Goal: Transaction & Acquisition: Purchase product/service

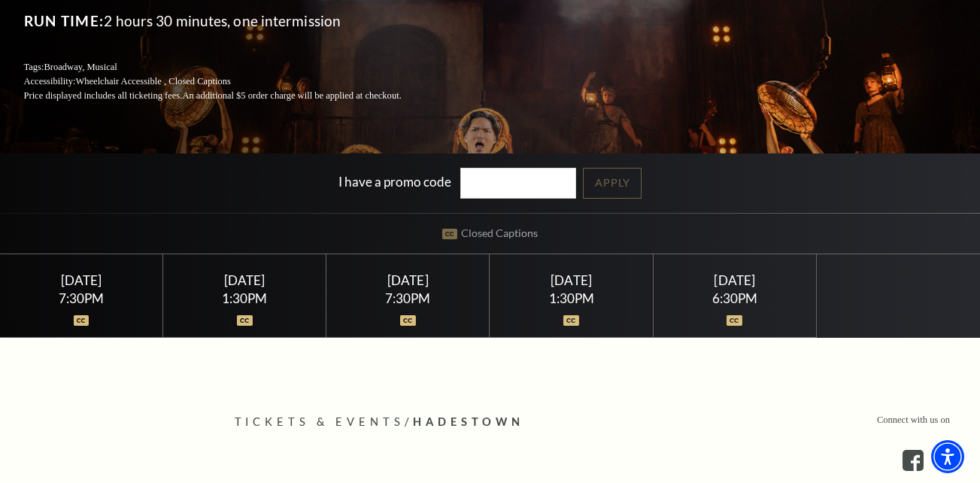
scroll to position [223, 0]
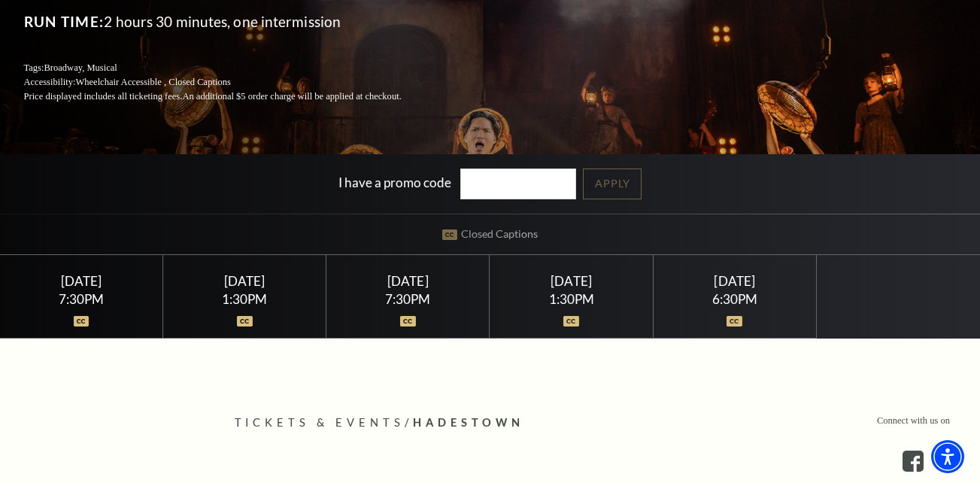
click at [103, 278] on div "[DATE]" at bounding box center [81, 281] width 127 height 16
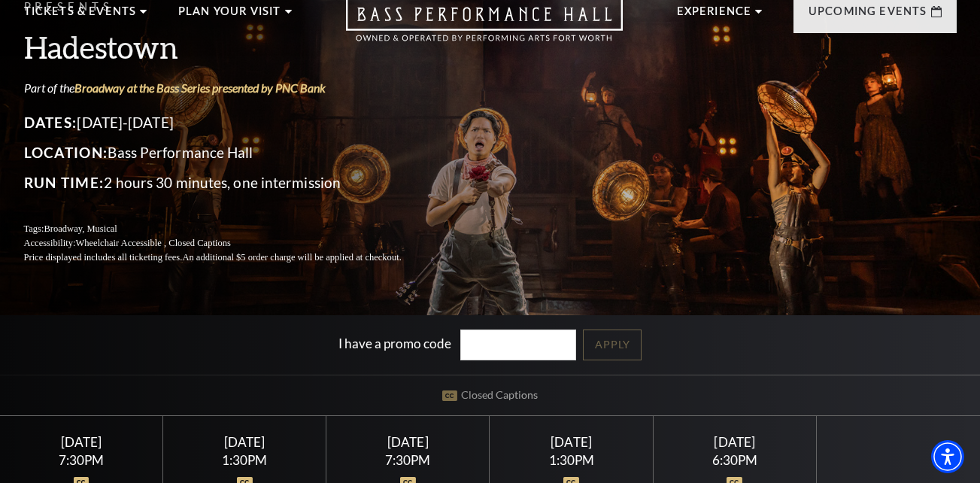
scroll to position [0, 0]
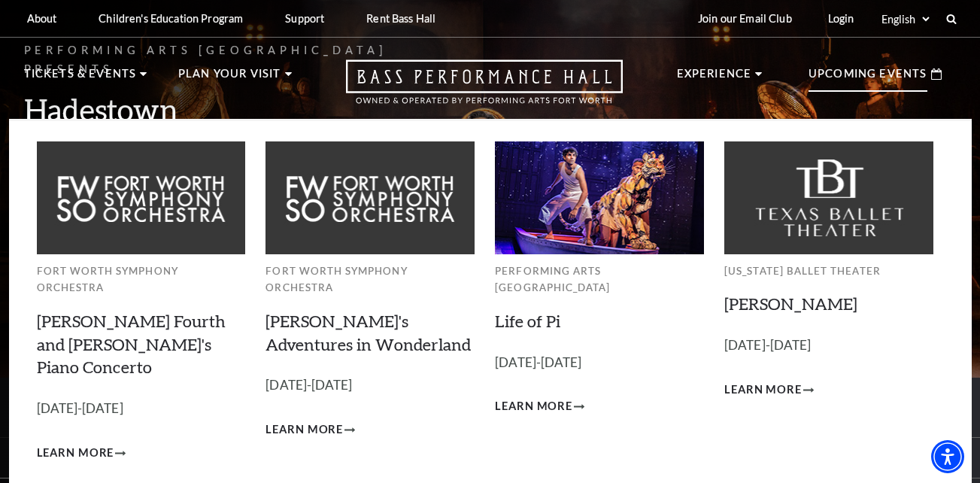
click at [815, 81] on p "Upcoming Events" at bounding box center [867, 78] width 119 height 27
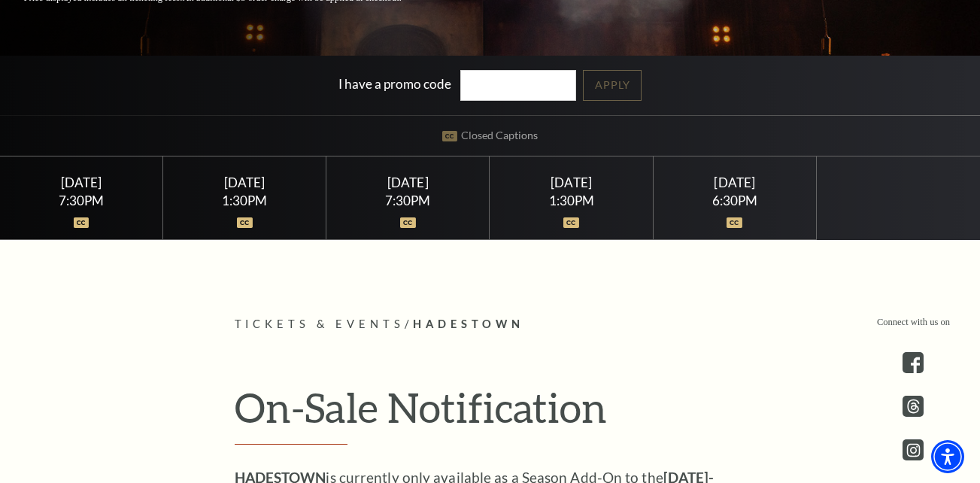
scroll to position [324, 0]
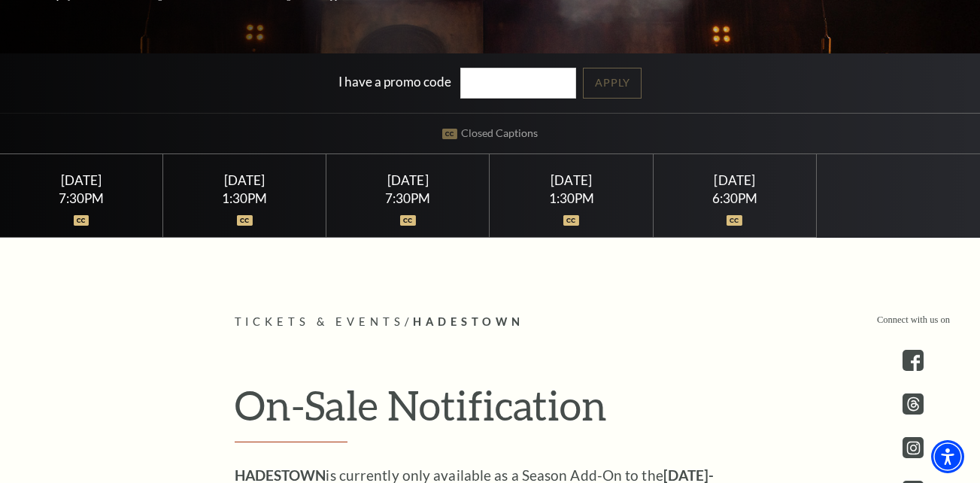
click at [569, 177] on div "[DATE]" at bounding box center [570, 180] width 127 height 16
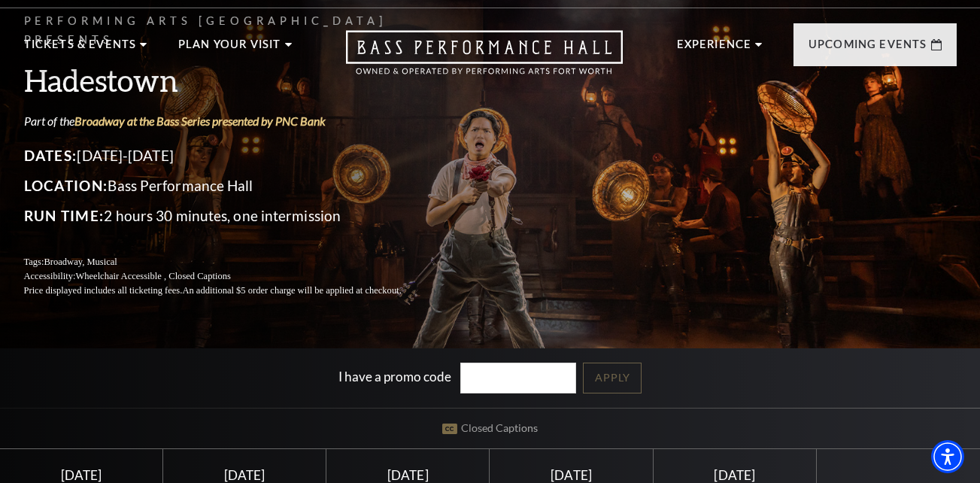
scroll to position [0, 0]
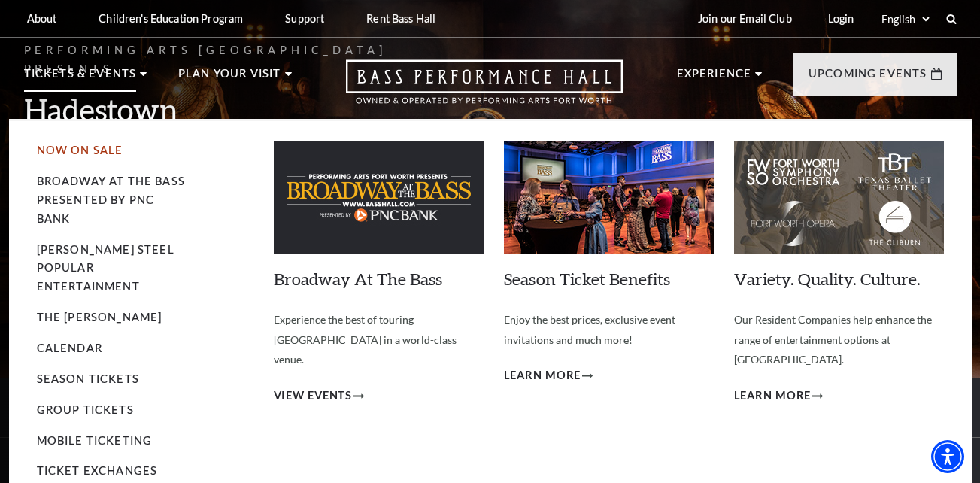
click at [102, 152] on link "Now On Sale" at bounding box center [80, 150] width 86 height 13
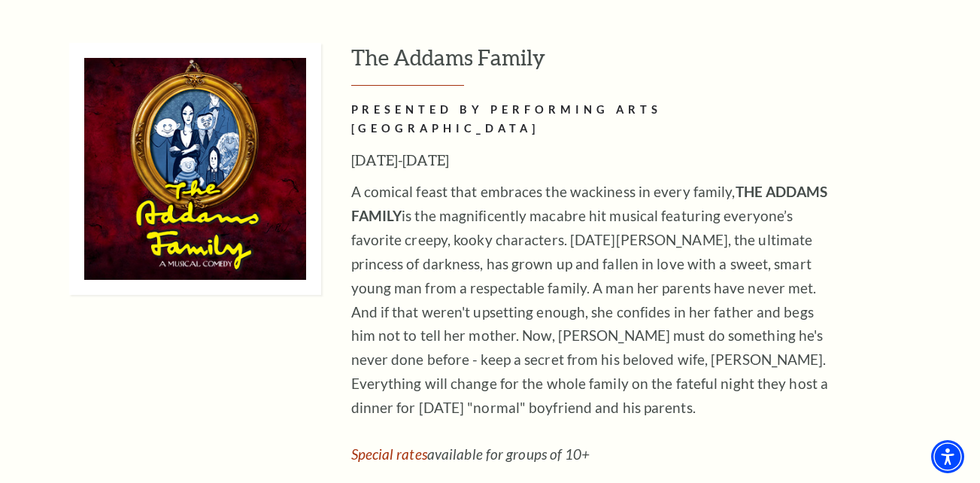
scroll to position [3394, 0]
